Goal: Task Accomplishment & Management: Use online tool/utility

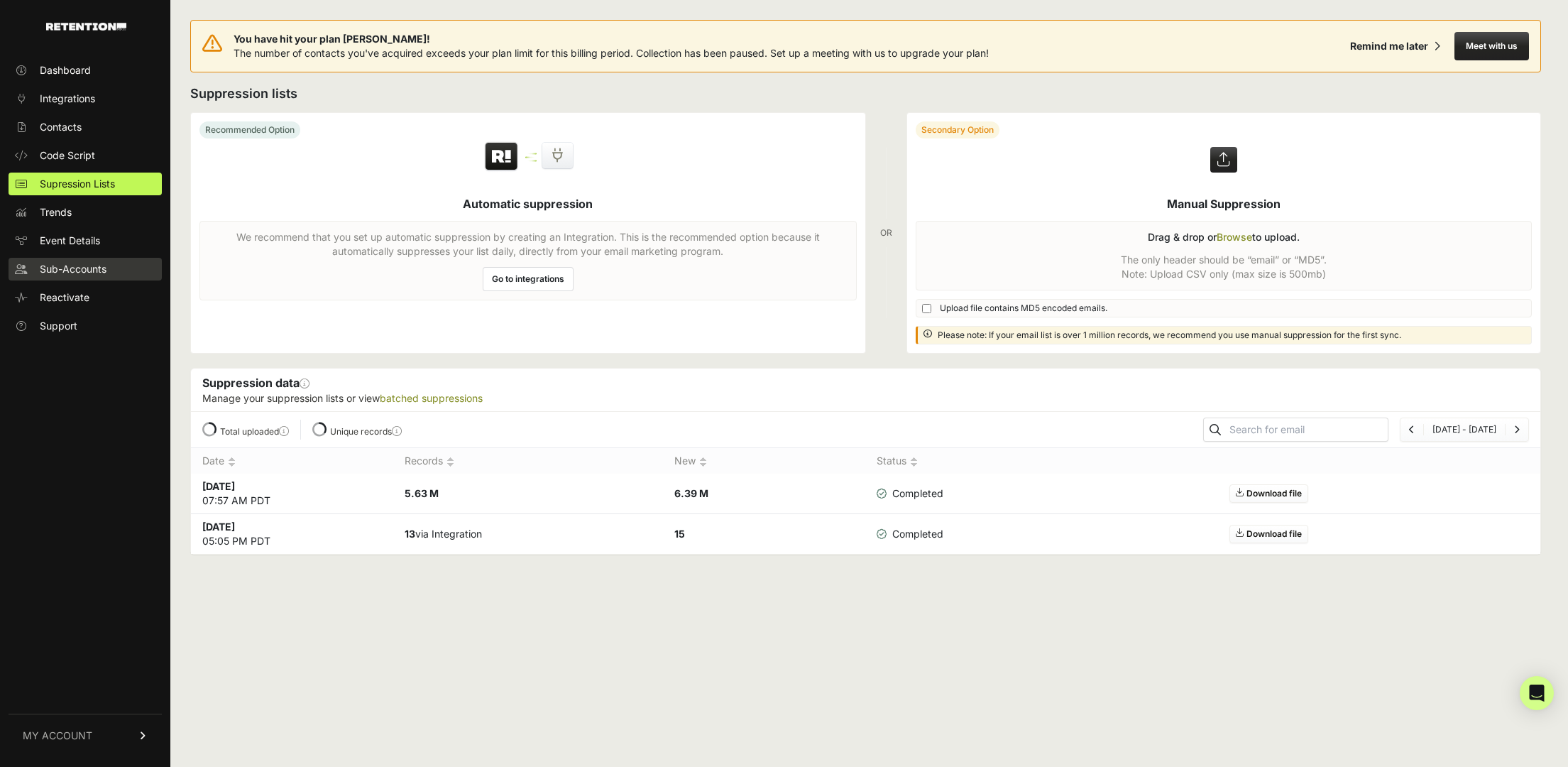
click at [66, 269] on span "Sub-Accounts" at bounding box center [73, 269] width 67 height 14
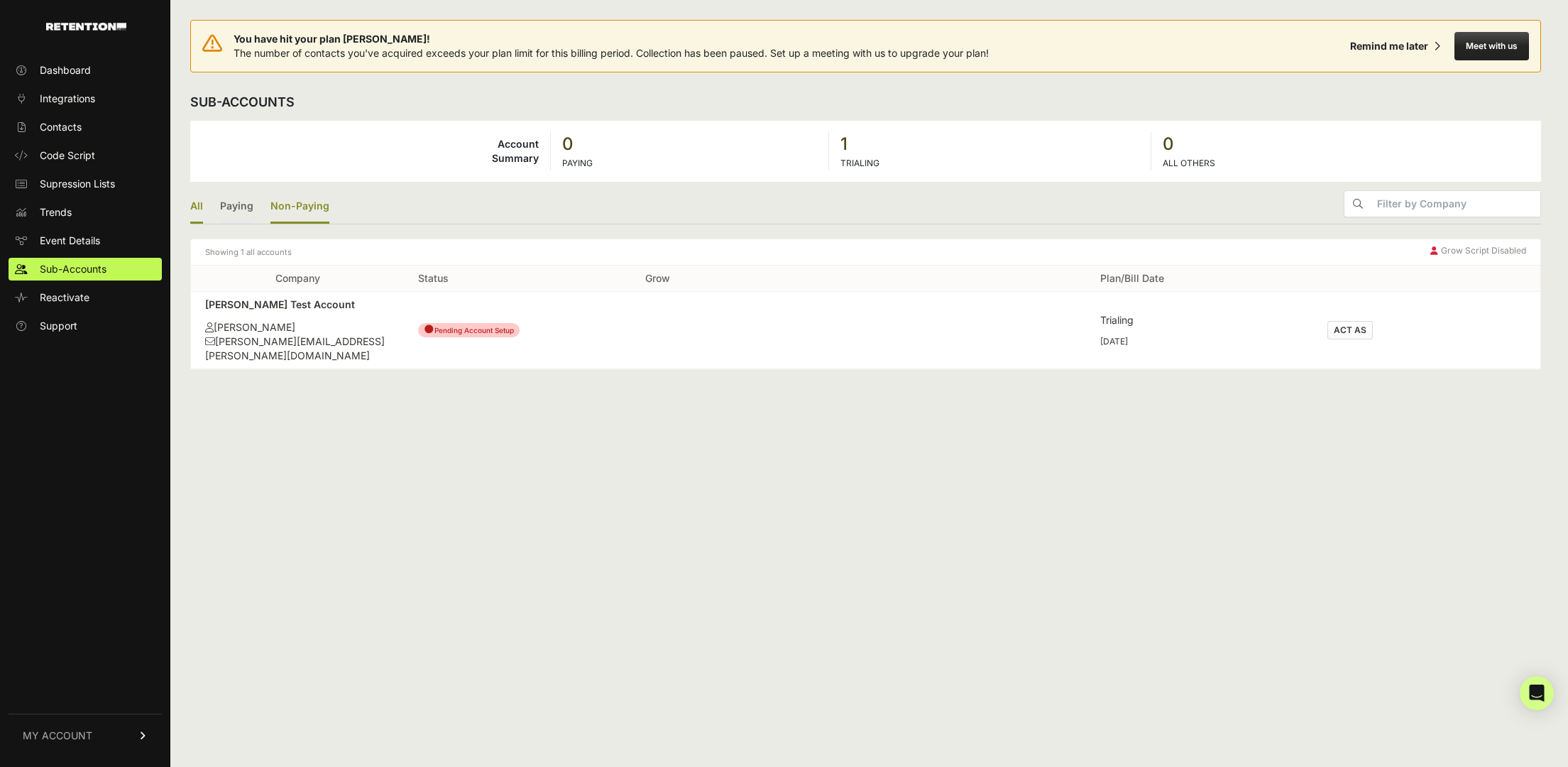
click at [306, 202] on link "Non-Paying" at bounding box center [300, 207] width 59 height 33
click at [236, 206] on link "Paying" at bounding box center [236, 207] width 33 height 33
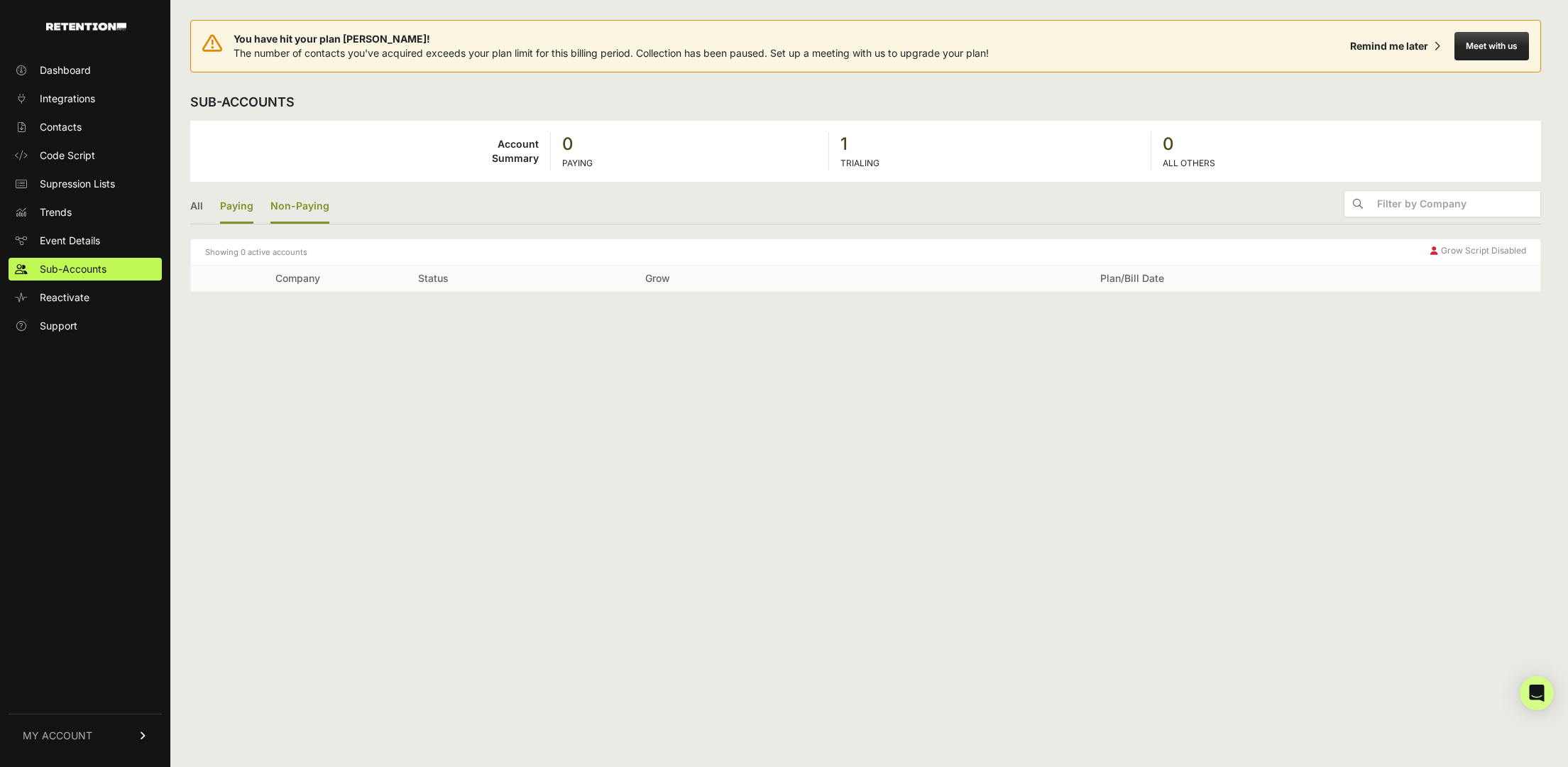
click at [280, 206] on link "Non-Paying" at bounding box center [300, 207] width 59 height 33
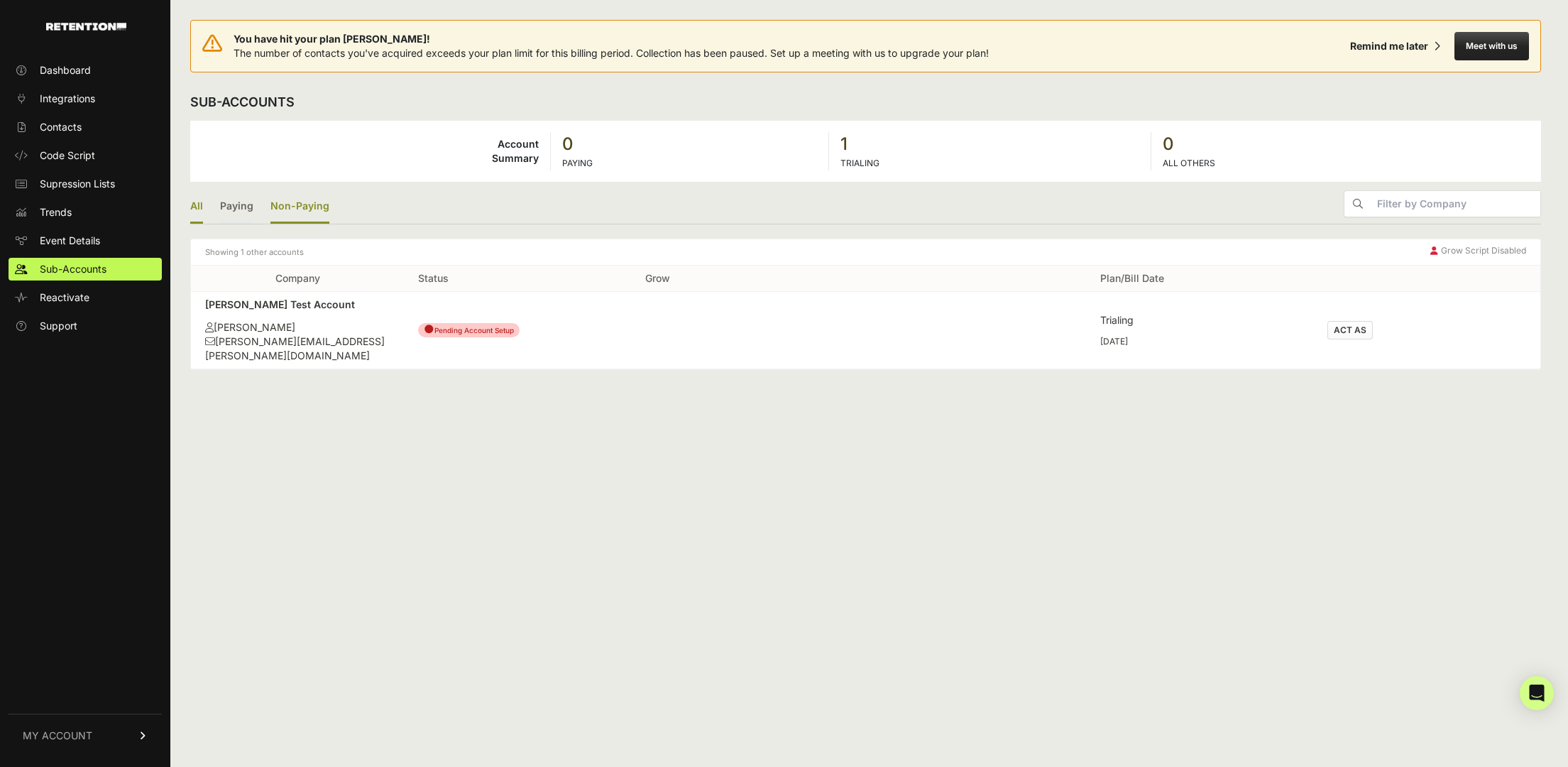
click at [196, 208] on link "All" at bounding box center [197, 207] width 13 height 33
click at [95, 184] on span "Supression Lists" at bounding box center [77, 184] width 75 height 14
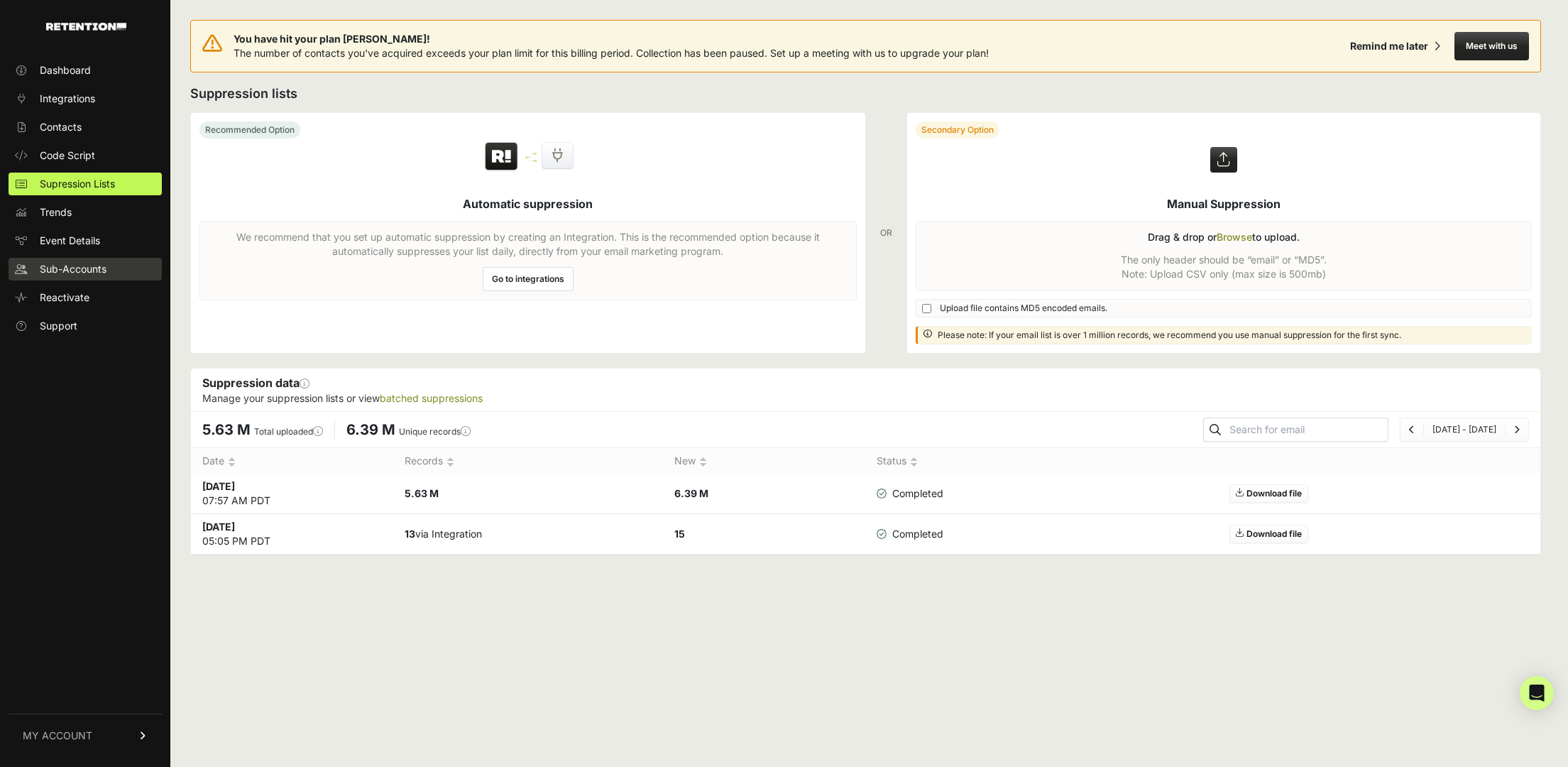
click at [77, 274] on span "Sub-Accounts" at bounding box center [73, 269] width 67 height 14
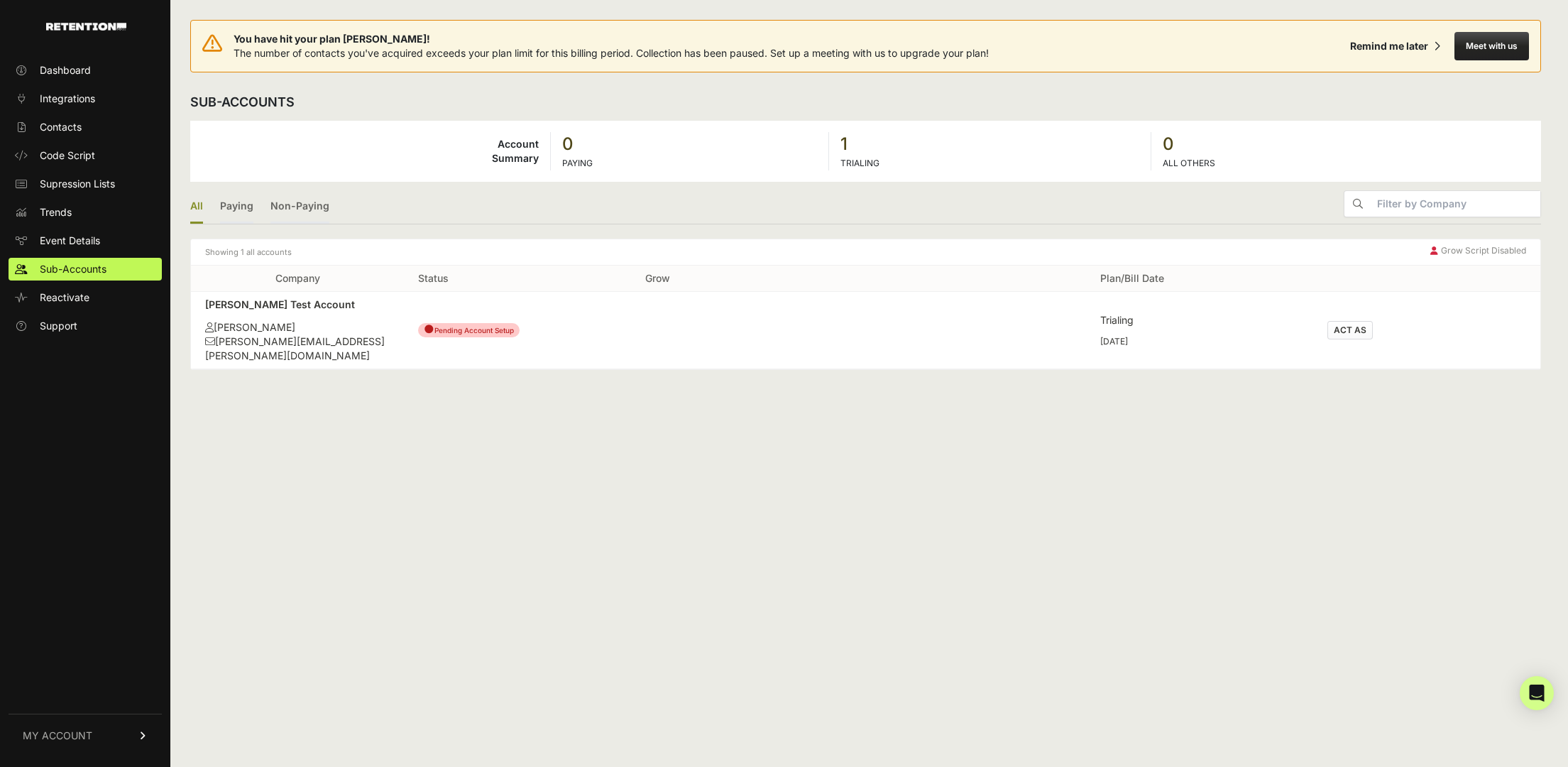
click at [648, 335] on td at bounding box center [744, 331] width 227 height 77
click at [255, 303] on div "[PERSON_NAME] Test Account" at bounding box center [297, 304] width 184 height 14
click at [1353, 335] on button "ACT AS" at bounding box center [1350, 330] width 46 height 19
